Goal: Task Accomplishment & Management: Manage account settings

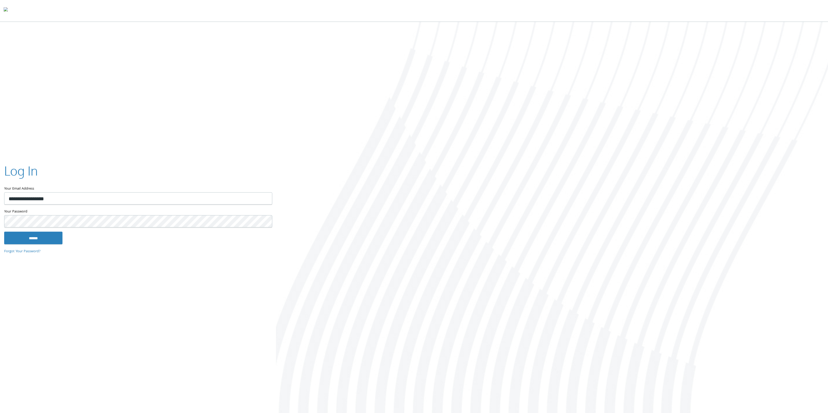
click at [24, 237] on input "******" at bounding box center [33, 238] width 58 height 12
type input "**********"
click at [30, 239] on input "******" at bounding box center [33, 239] width 58 height 12
